Goal: Information Seeking & Learning: Learn about a topic

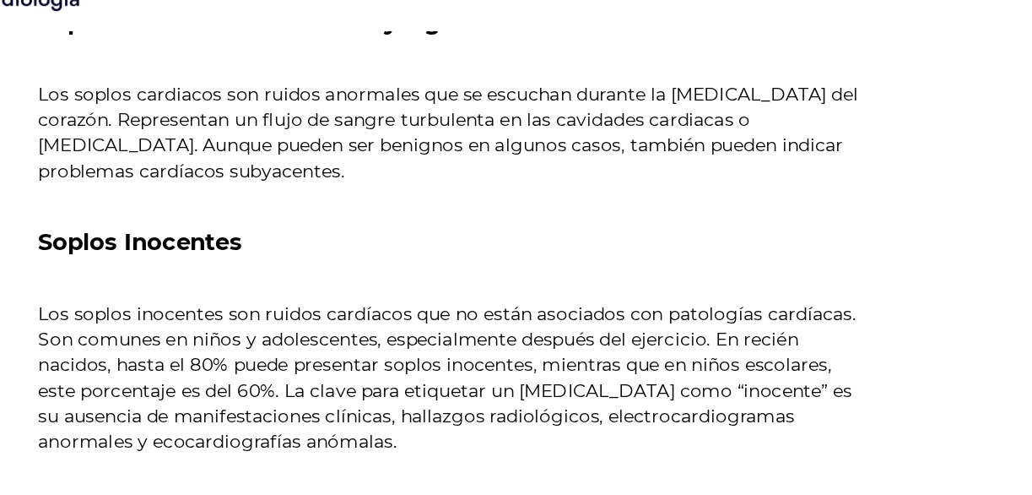
scroll to position [699, 0]
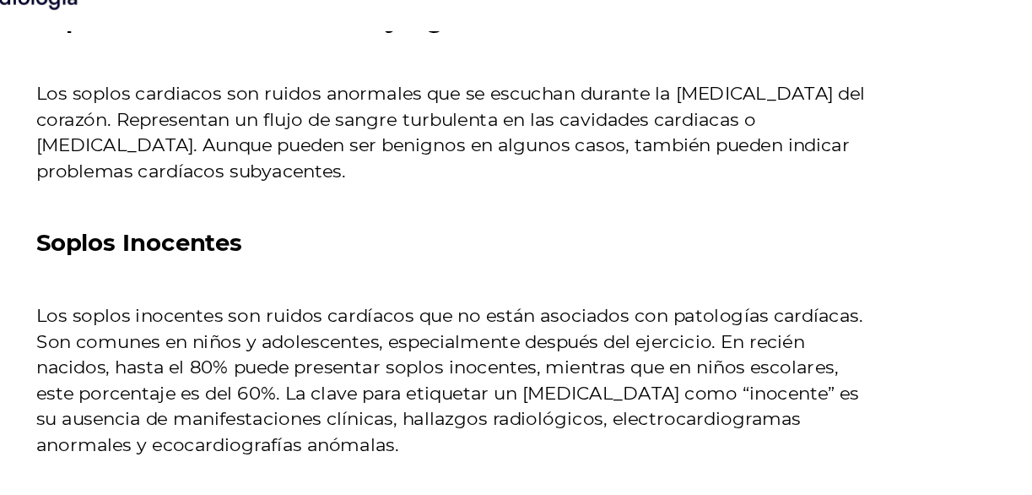
click at [244, 101] on p "Los soplos cardiacos son ruidos anormales que se escuchan durante la [MEDICAL_D…" at bounding box center [380, 128] width 544 height 68
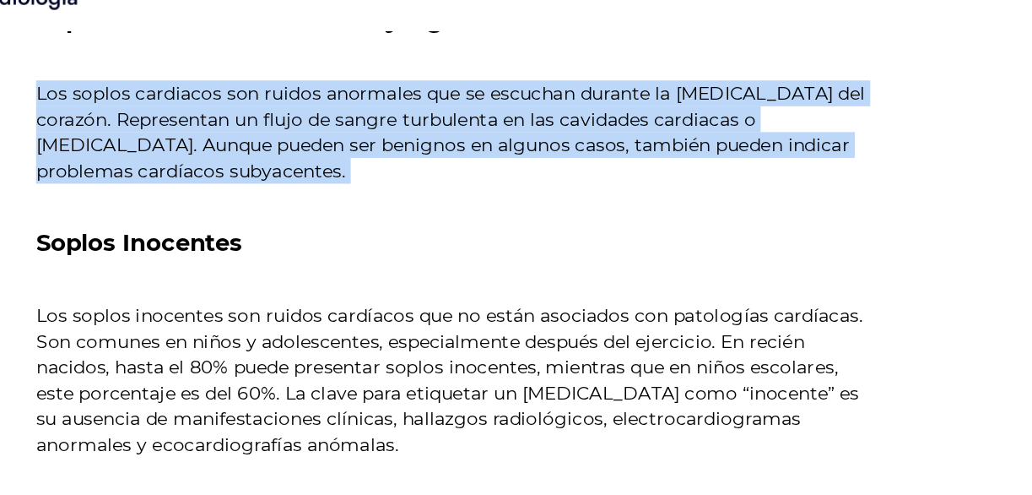
click at [244, 101] on p "Los soplos cardiacos son ruidos anormales que se escuchan durante la [MEDICAL_D…" at bounding box center [380, 128] width 544 height 68
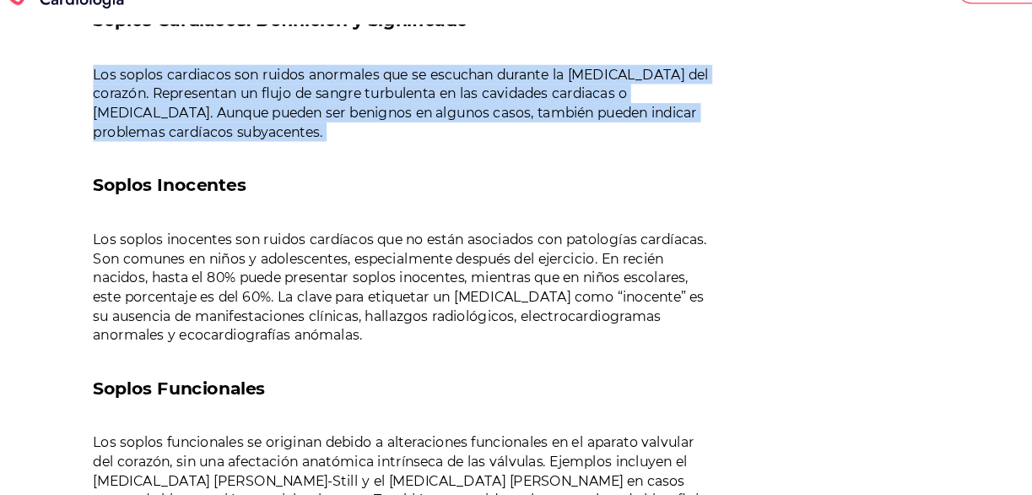
scroll to position [696, 0]
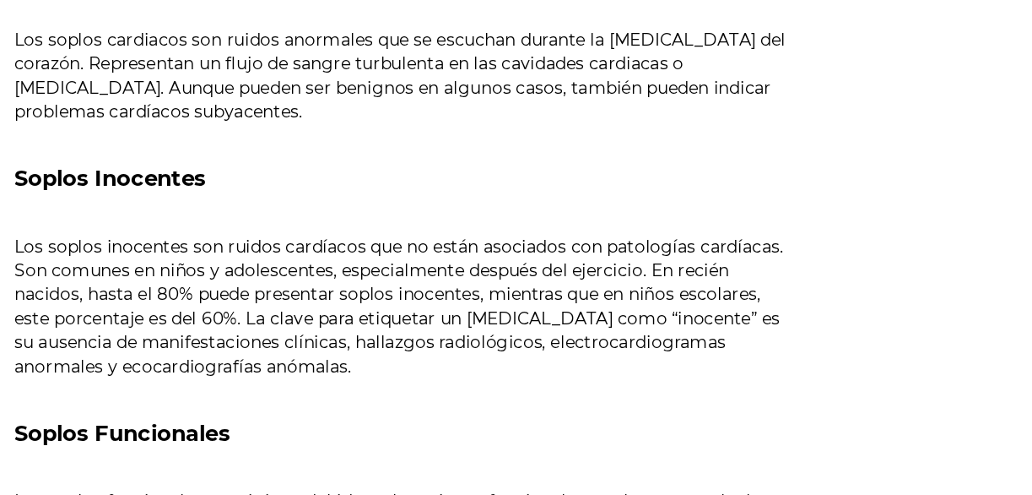
click at [221, 284] on p "Los soplos inocentes son ruidos cardíacos que no están asociados con patologías…" at bounding box center [380, 292] width 544 height 101
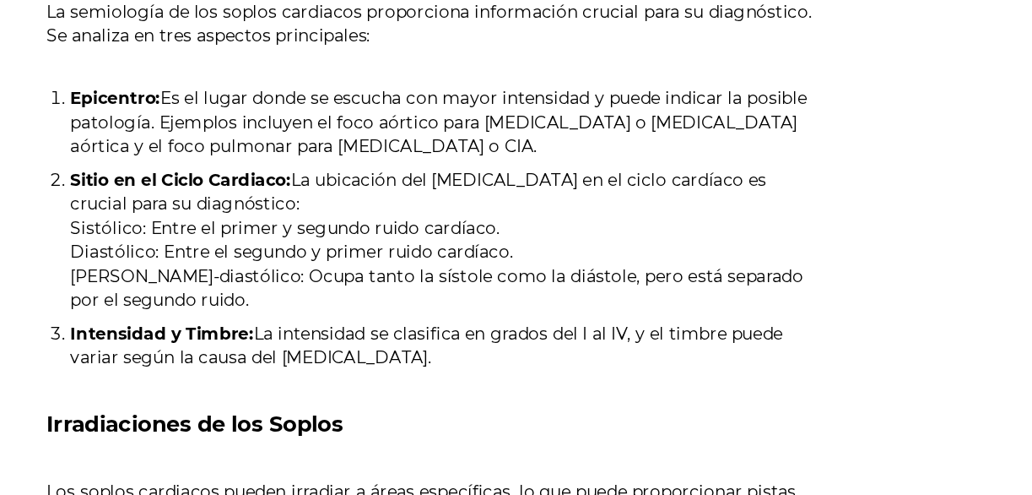
scroll to position [1314, 0]
